Goal: Navigation & Orientation: Find specific page/section

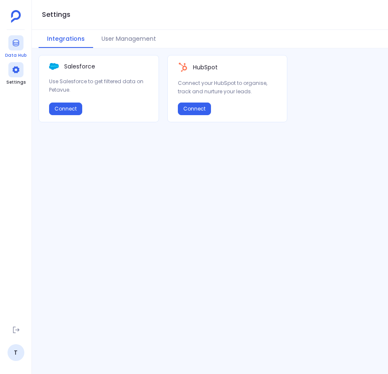
click at [10, 38] on div at bounding box center [15, 42] width 15 height 15
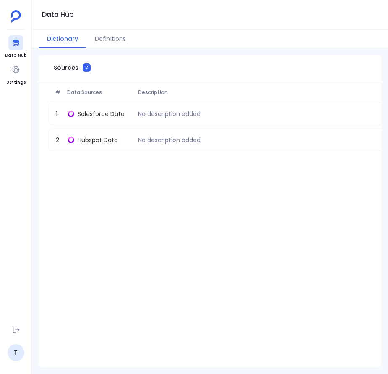
click at [17, 18] on img at bounding box center [16, 16] width 10 height 13
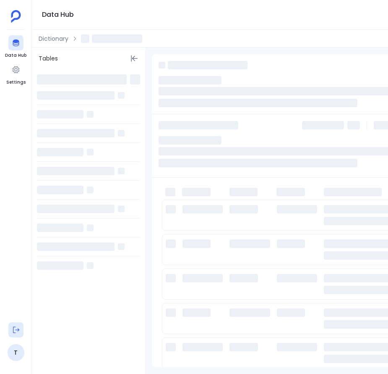
click at [16, 334] on button at bounding box center [15, 329] width 15 height 15
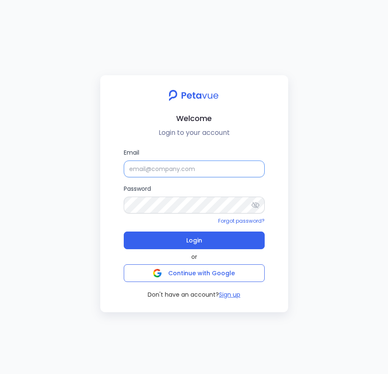
type input "support_eval_gsmasked@petavue.com"
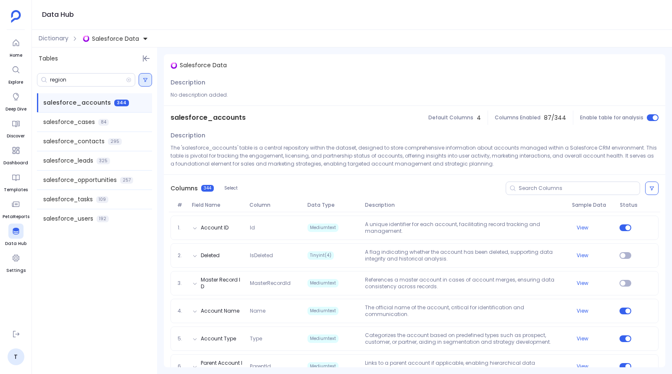
scroll to position [2028, 0]
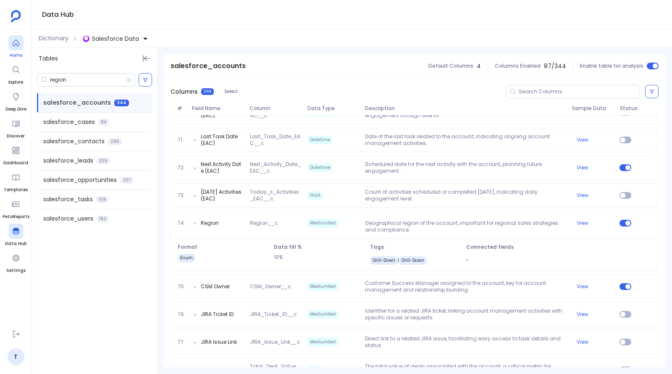
click at [16, 41] on icon at bounding box center [16, 43] width 8 height 8
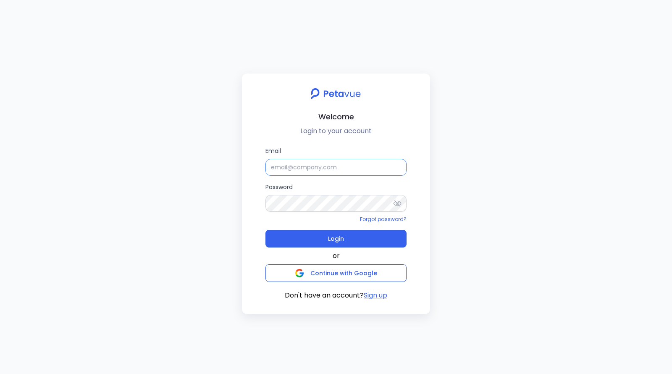
type input "support_eval_gsmasked@petavue.com"
click at [325, 184] on label "Password" at bounding box center [335, 196] width 141 height 29
